Goal: Find specific page/section: Find specific page/section

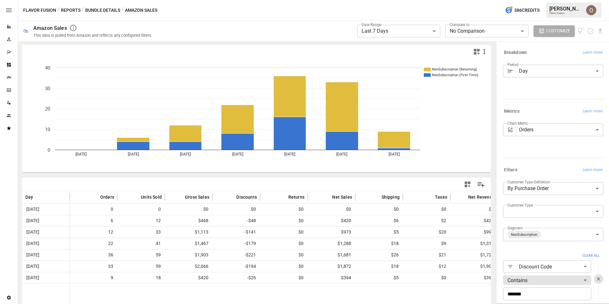
click at [535, 293] on input "*******" at bounding box center [547, 293] width 88 height 13
click at [532, 164] on div "Filters Learn more" at bounding box center [551, 168] width 103 height 11
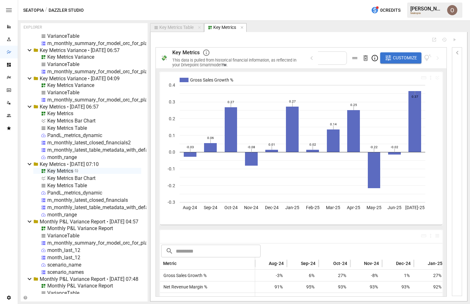
scroll to position [4317, 0]
